Goal: Transaction & Acquisition: Subscribe to service/newsletter

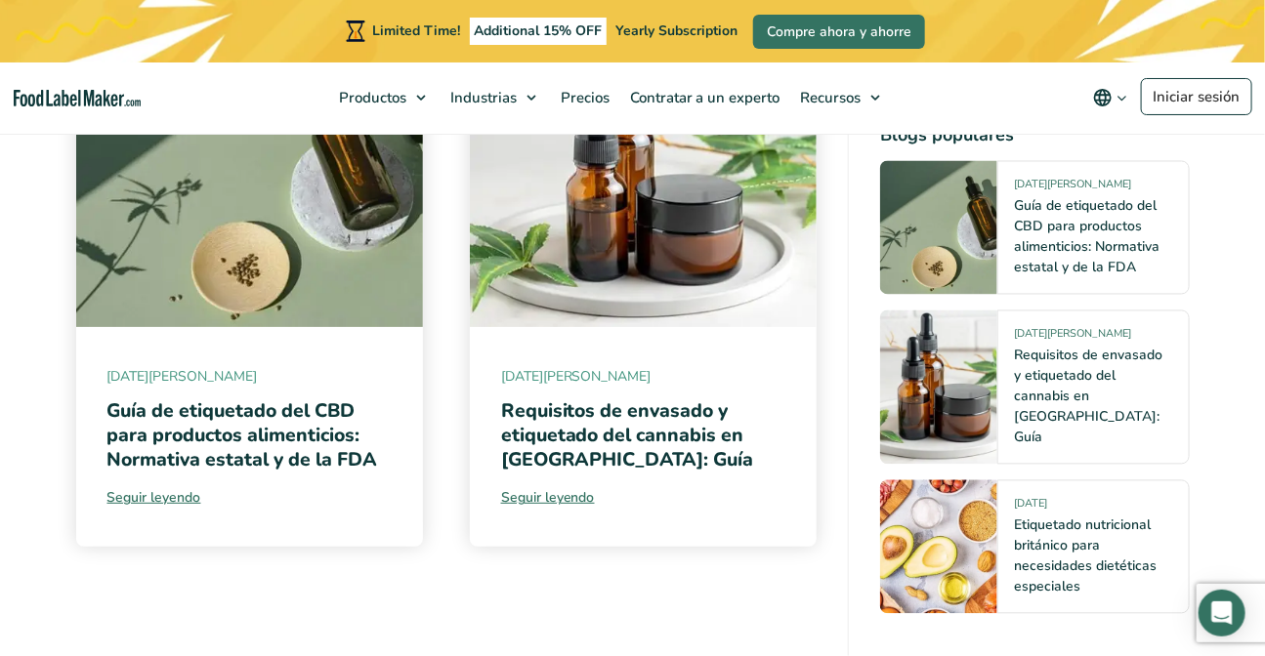
scroll to position [12848, 0]
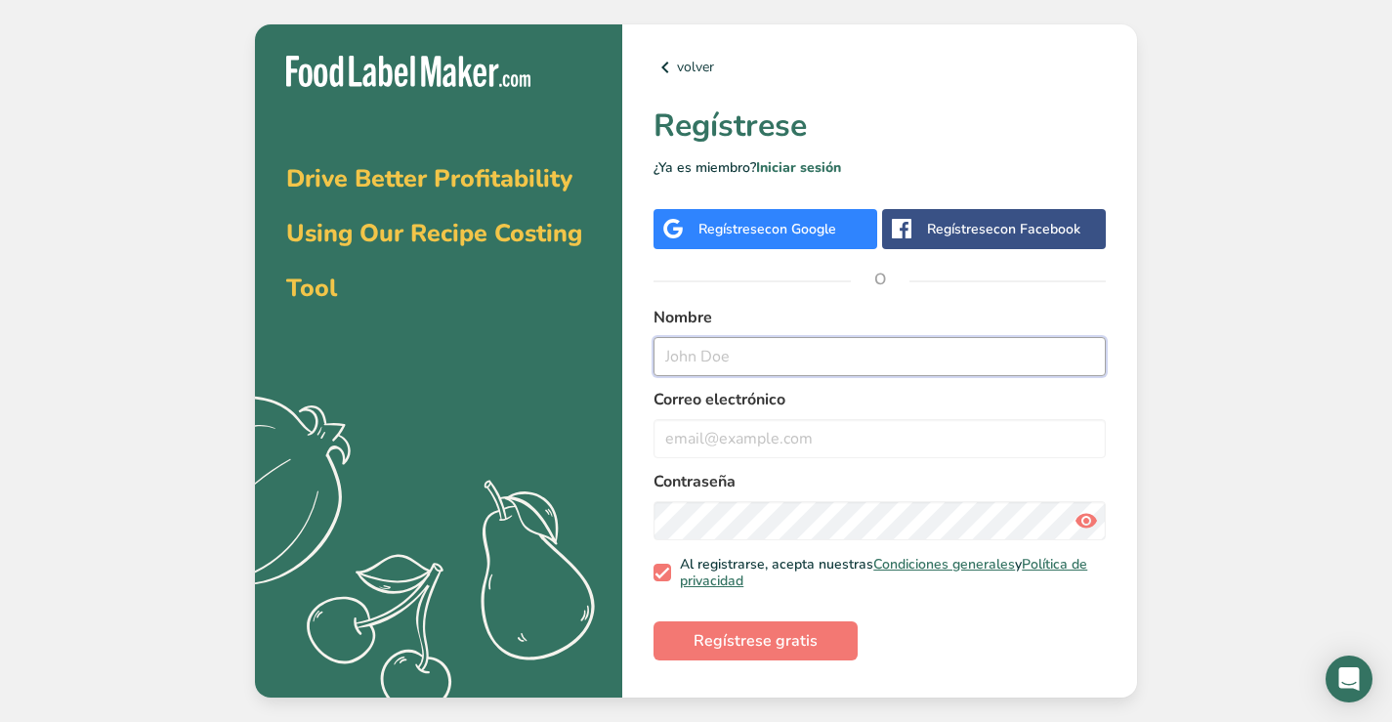
click at [741, 347] on input "text" at bounding box center [879, 356] width 452 height 39
type input "keniagro-23@outlook.com"
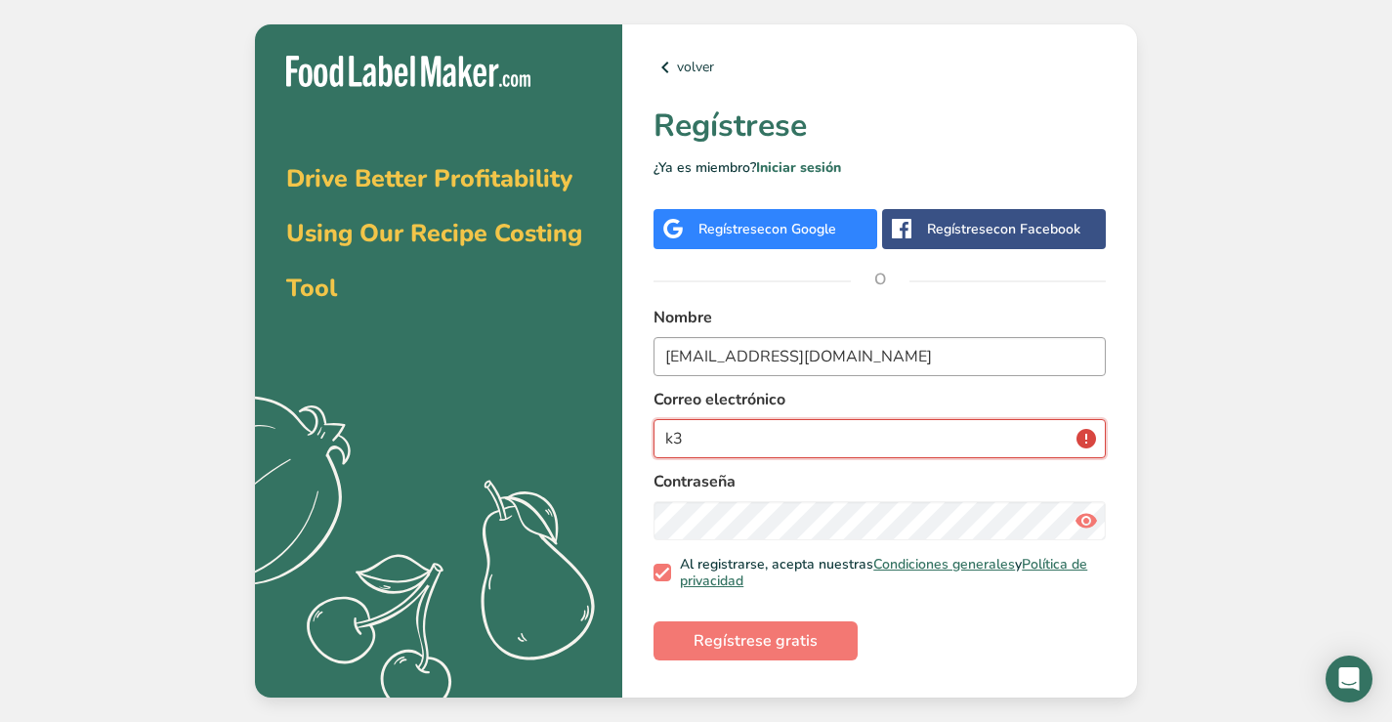
type input "k"
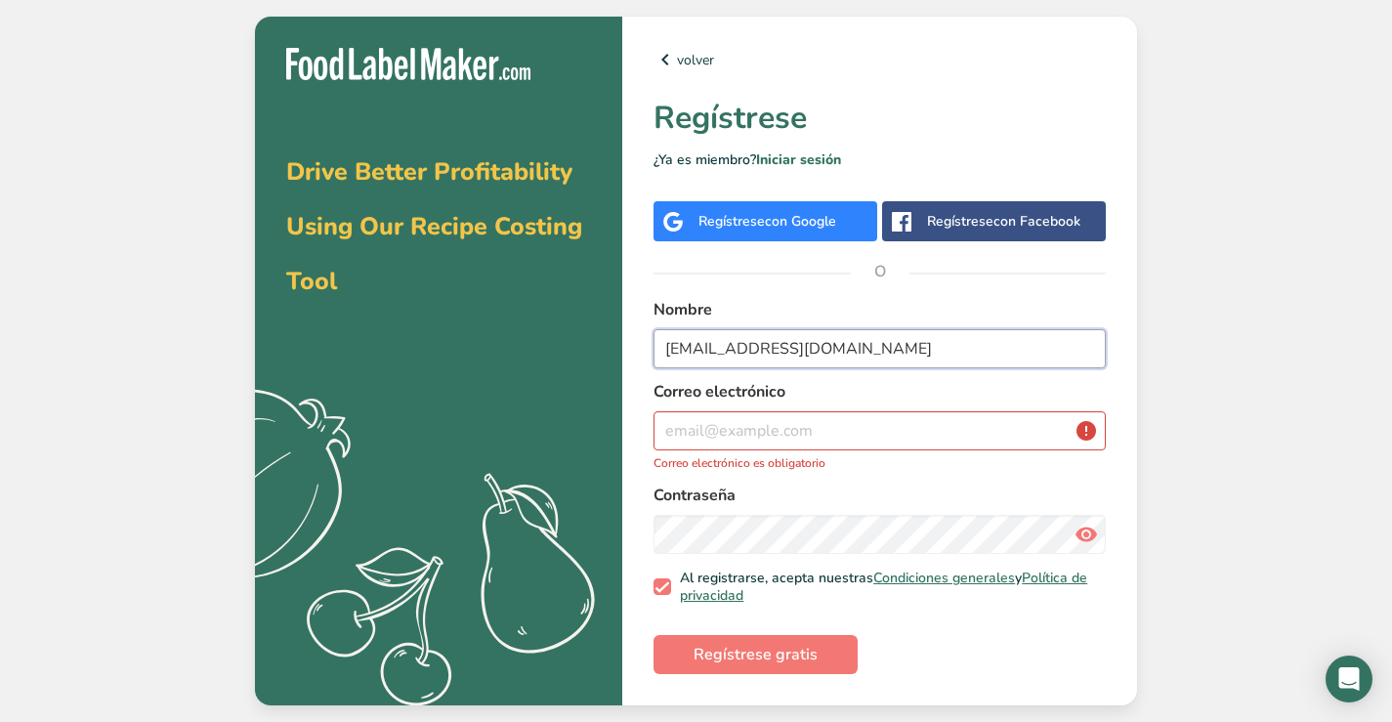
drag, startPoint x: 896, startPoint y: 344, endPoint x: 519, endPoint y: 355, distance: 377.1
click at [519, 355] on section "Drive Better Profitability Using Our Recipe Costing Tool .a{fill:#f5f3ed;} volv…" at bounding box center [696, 361] width 882 height 689
type input "k"
type input "Kenia Guerrero"
paste input "keniagro-23@outlook.com"
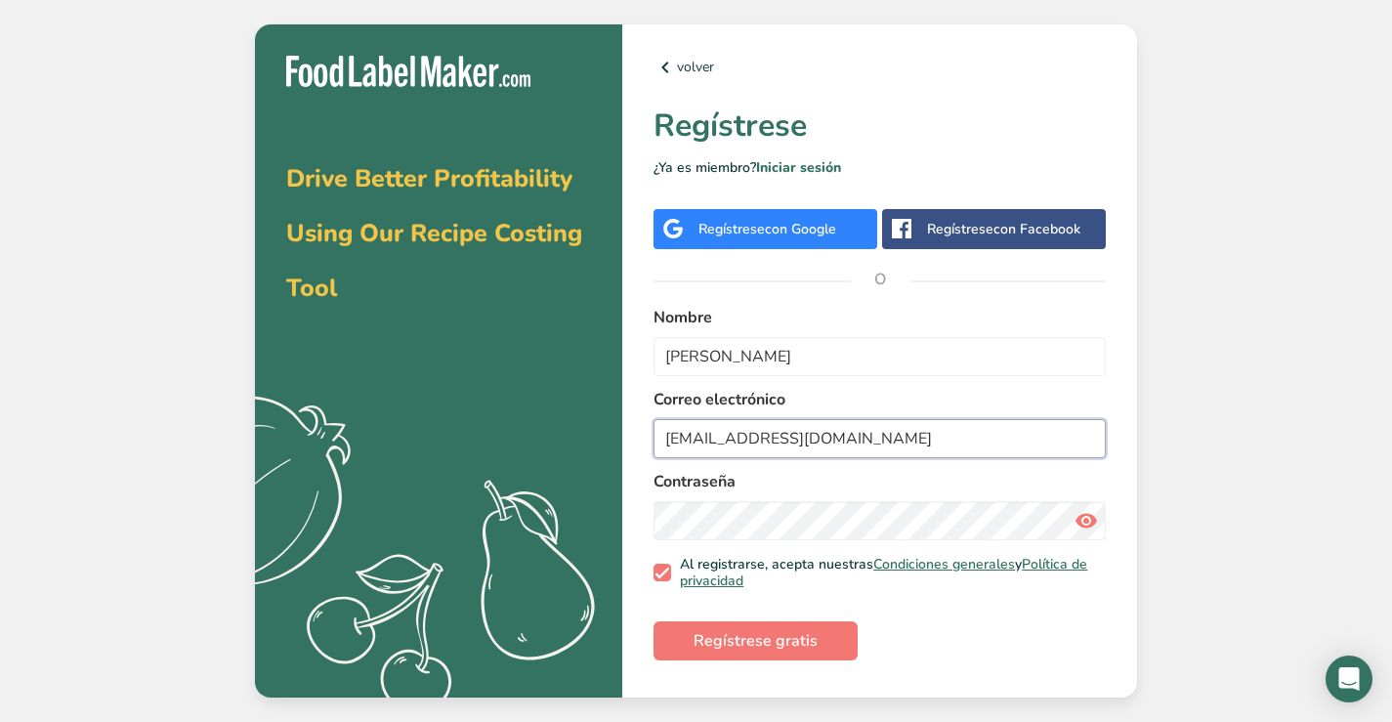
type input "keniagro-23@outlook.com"
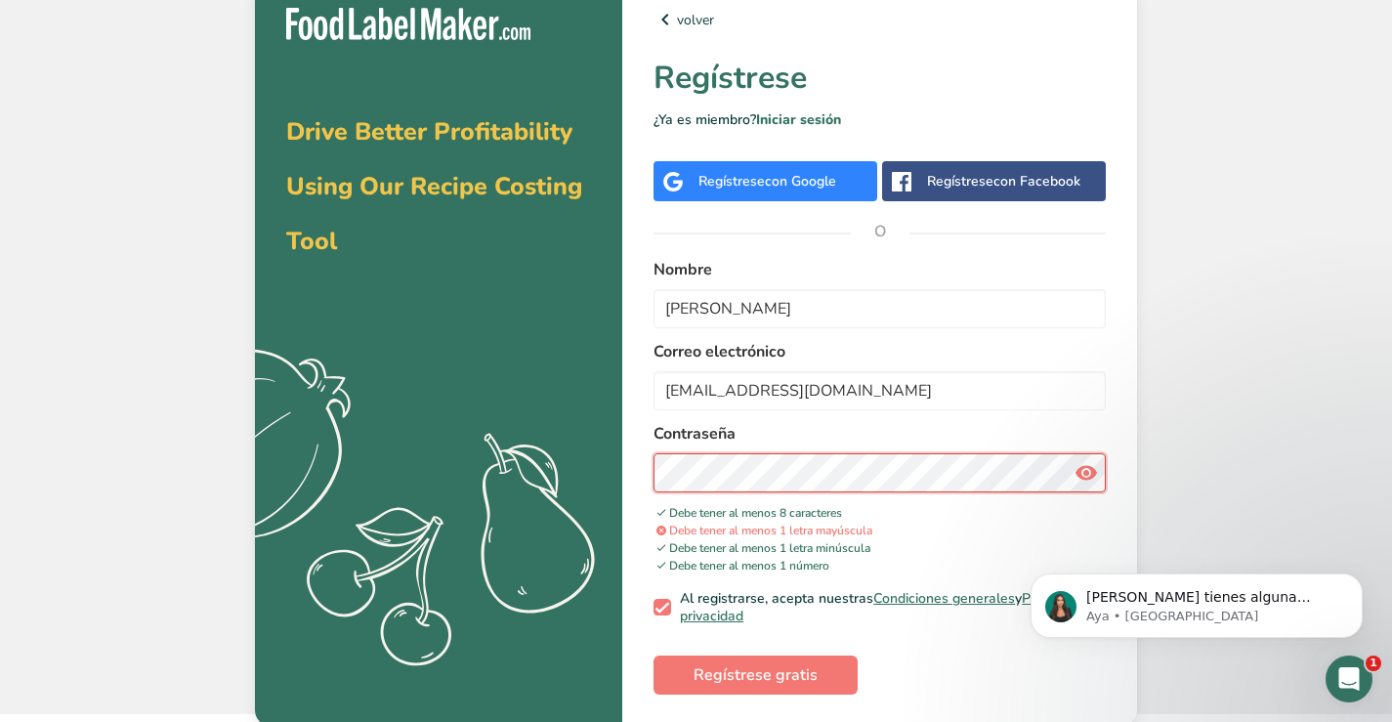
scroll to position [16, 0]
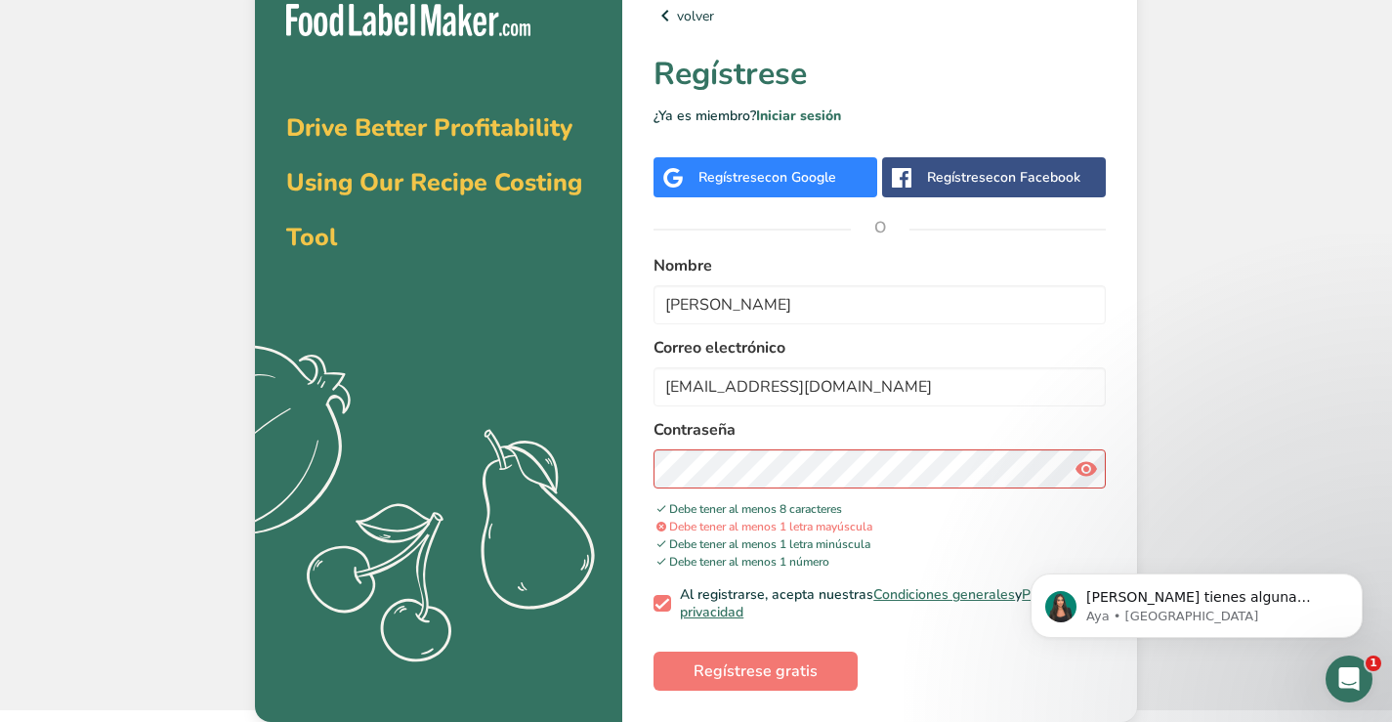
click at [1084, 474] on icon at bounding box center [1085, 468] width 23 height 35
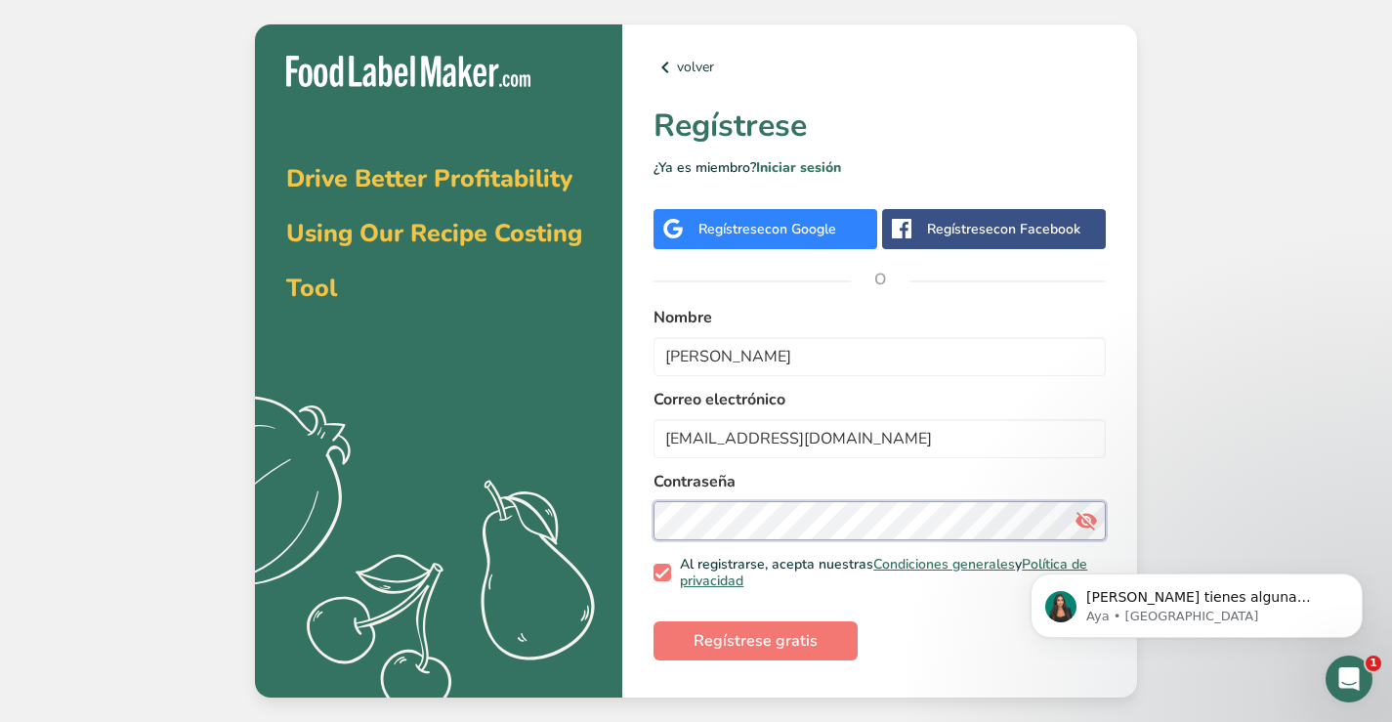
scroll to position [0, 0]
click at [1355, 578] on icon "Dismiss notification" at bounding box center [1357, 578] width 11 height 11
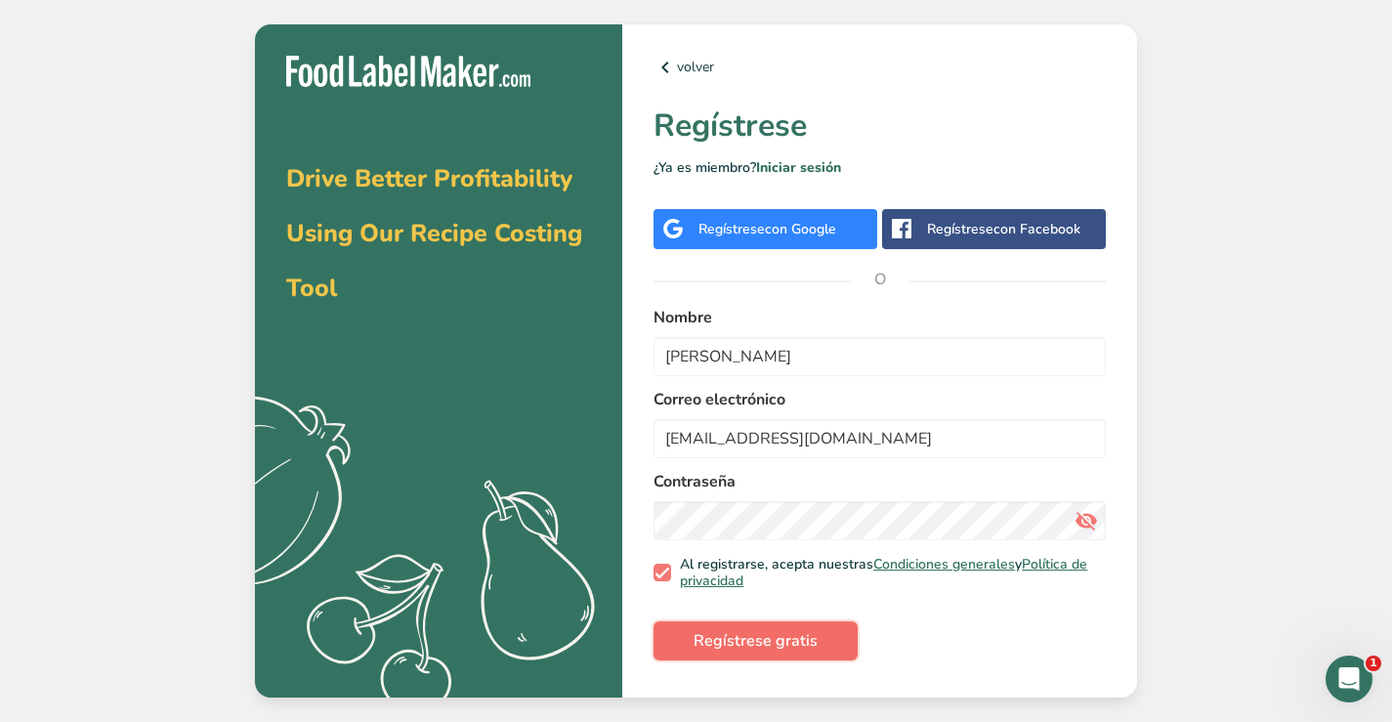
click at [766, 648] on span "Regístrese gratis" at bounding box center [755, 640] width 124 height 23
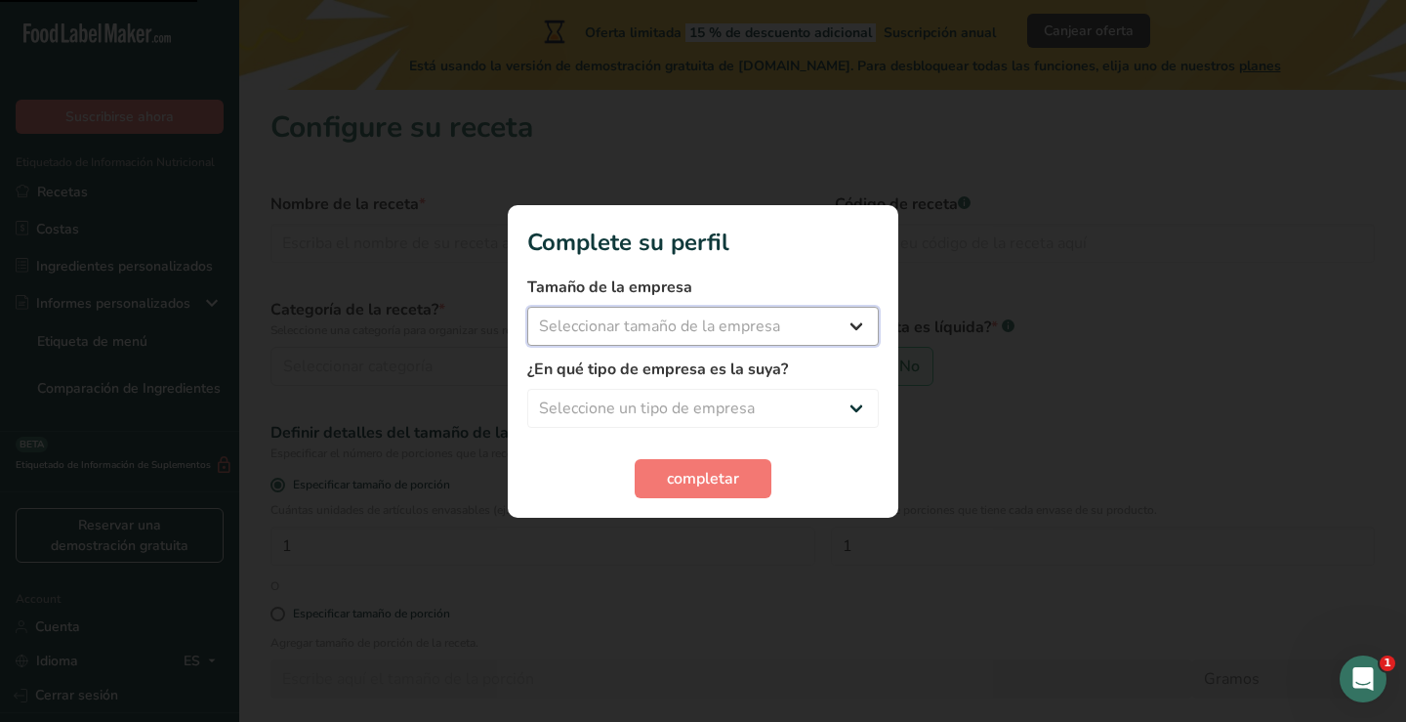
click at [816, 316] on select "Seleccionar tamaño de la empresa Menos de 10 empleados De 10 a 50 empleados De …" at bounding box center [703, 326] width 352 height 39
click at [527, 307] on select "Seleccionar tamaño de la empresa Menos de 10 empleados De 10 a 50 empleados De …" at bounding box center [703, 326] width 352 height 39
click at [692, 336] on select "Menos de 10 empleados De 10 a 50 empleados De 51 a 500 empleados Más de 500 emp…" at bounding box center [703, 326] width 352 height 39
select select "2"
click at [527, 307] on select "Menos de 10 empleados De 10 a 50 empleados De 51 a 500 empleados Más de 500 emp…" at bounding box center [703, 326] width 352 height 39
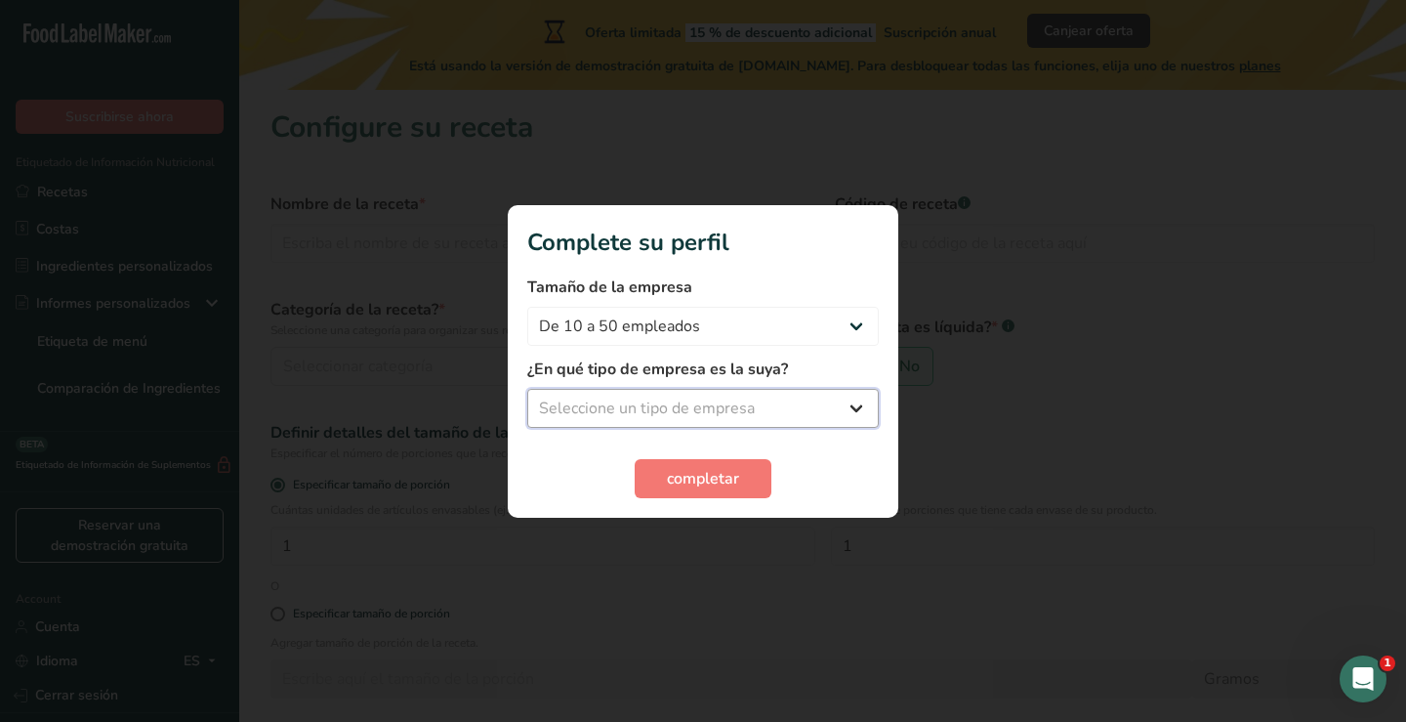
click at [649, 404] on select "Seleccione un tipo de empresa Fabricante de alimentos envasados Restaurante y c…" at bounding box center [703, 408] width 352 height 39
select select "1"
click at [527, 389] on select "Seleccione un tipo de empresa Fabricante de alimentos envasados Restaurante y c…" at bounding box center [703, 408] width 352 height 39
click at [680, 476] on span "completar" at bounding box center [703, 478] width 72 height 23
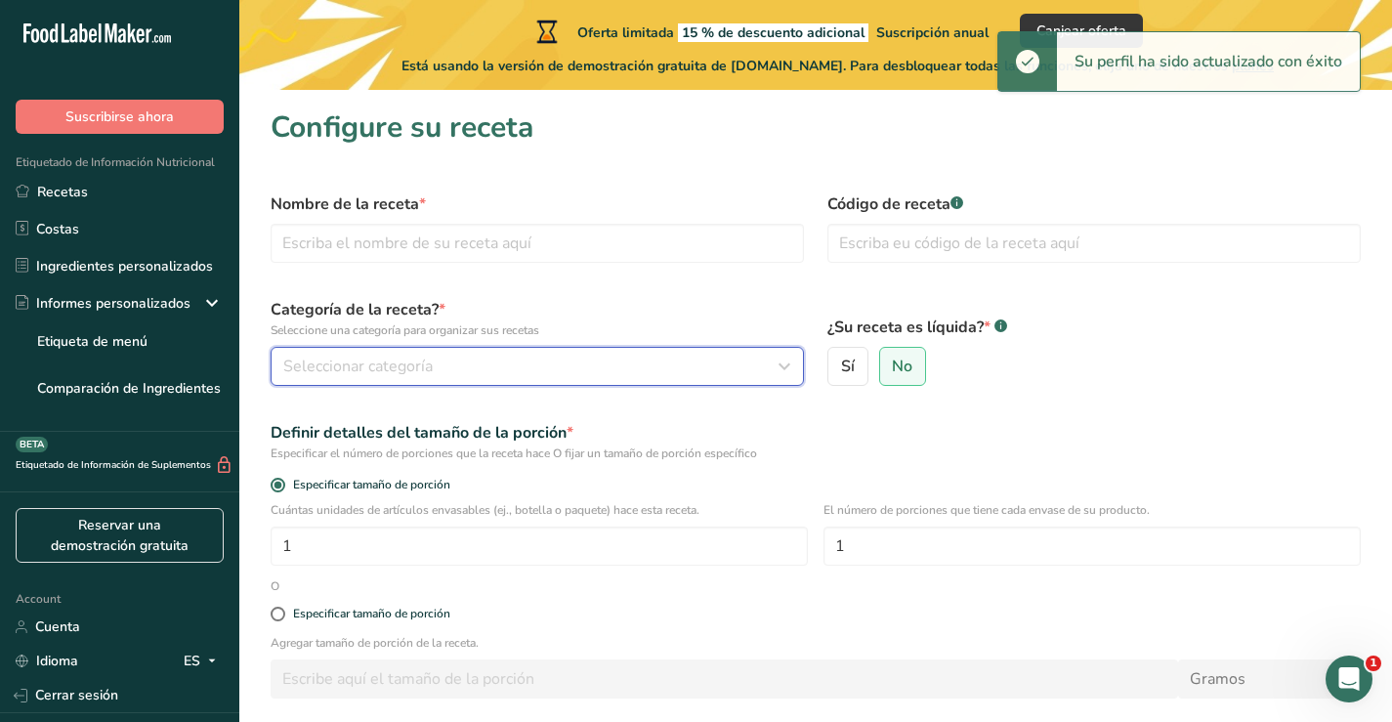
click at [450, 356] on div "Seleccionar categoría" at bounding box center [531, 366] width 496 height 23
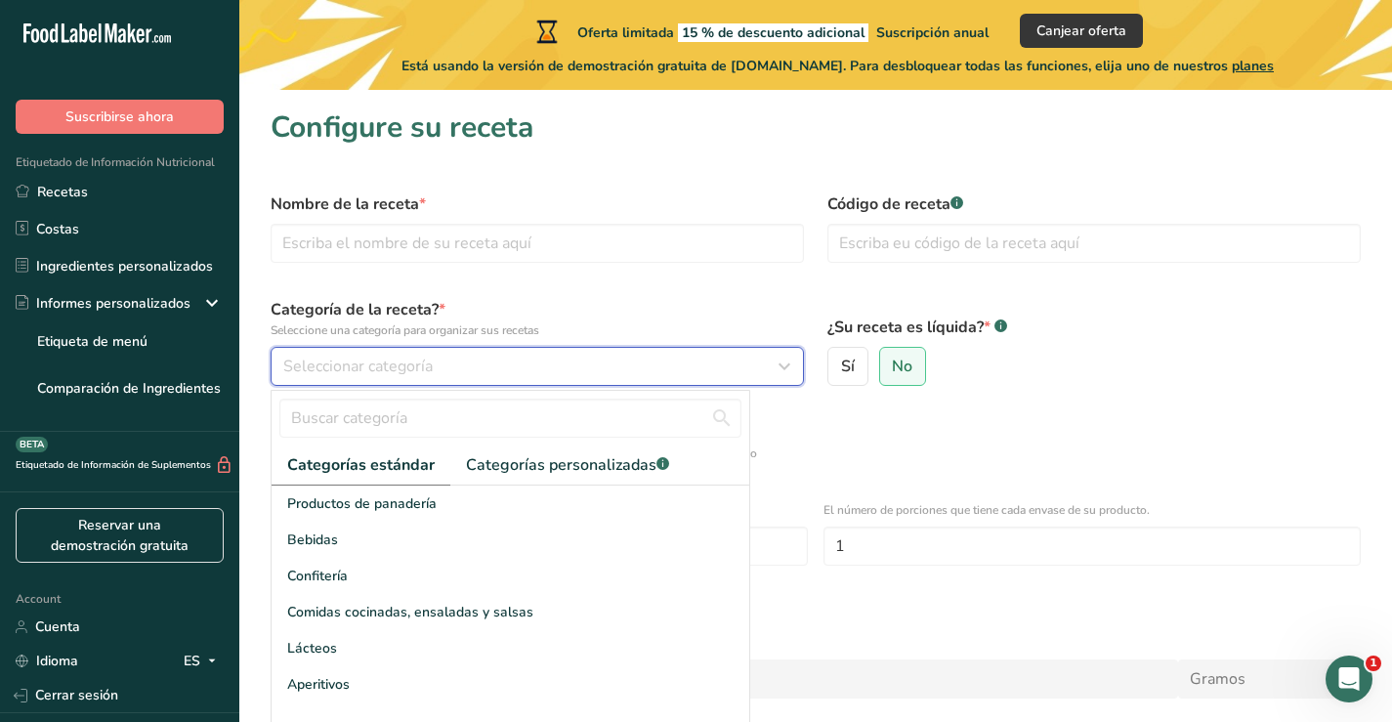
drag, startPoint x: 450, startPoint y: 356, endPoint x: 479, endPoint y: 353, distance: 28.6
click at [450, 357] on div "Seleccionar categoría" at bounding box center [531, 366] width 496 height 23
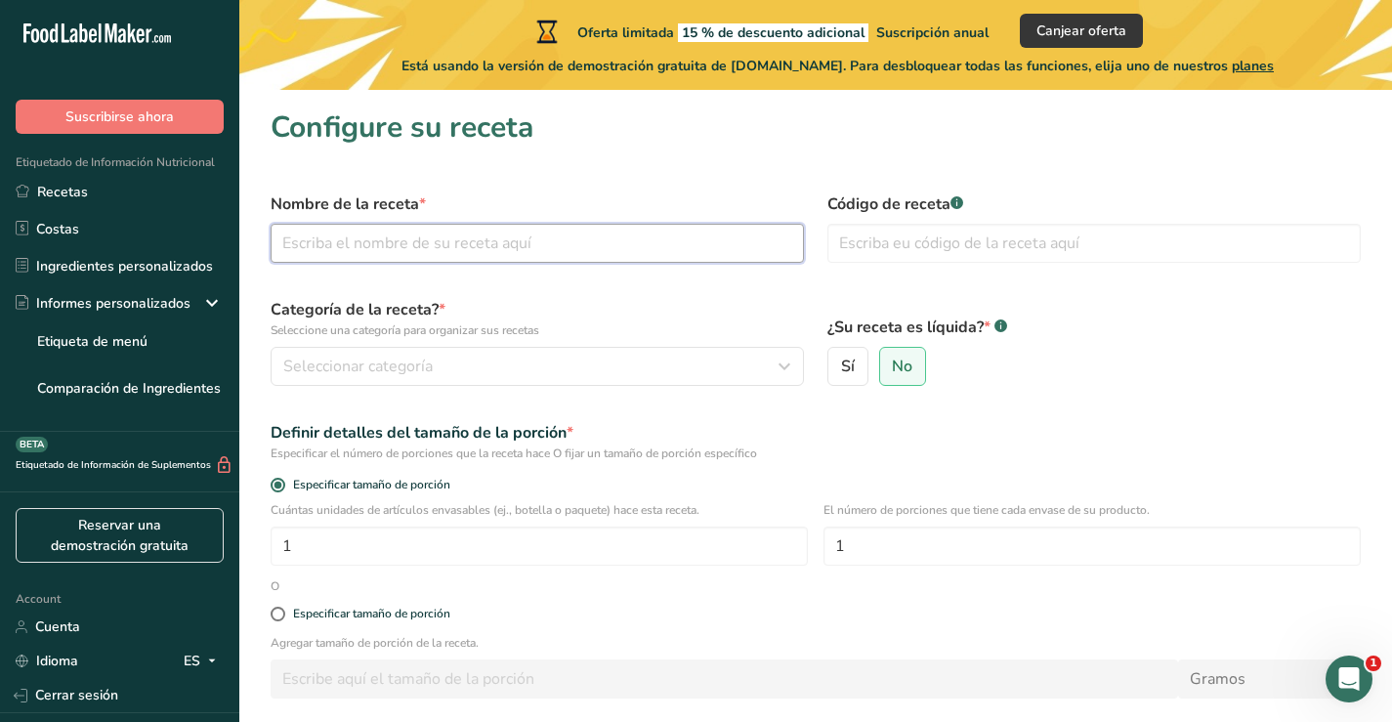
click at [448, 244] on input "text" at bounding box center [537, 243] width 533 height 39
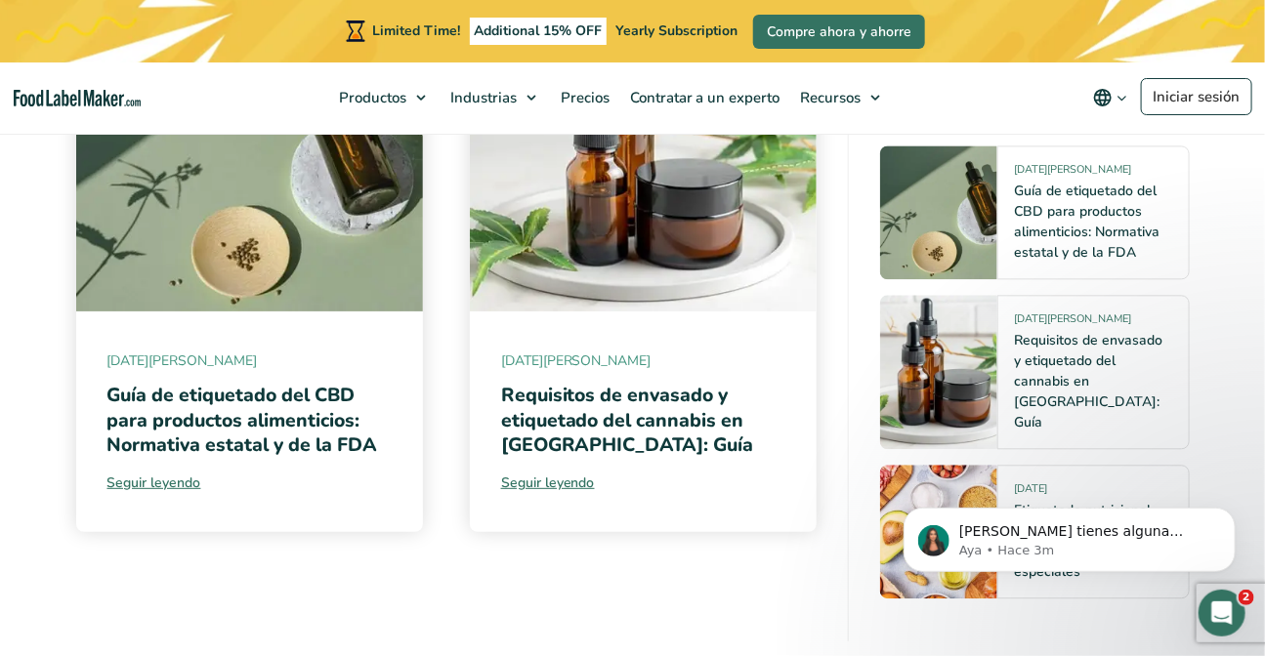
scroll to position [10387, 0]
